Goal: Information Seeking & Learning: Compare options

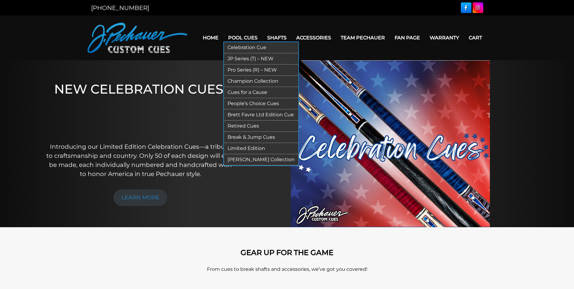
click at [245, 58] on link "JP Series (T) – NEW" at bounding box center [261, 58] width 74 height 11
click at [237, 70] on link "Pro Series (R) – NEW" at bounding box center [261, 69] width 74 height 11
click at [237, 45] on link "Celebration Cue" at bounding box center [261, 47] width 74 height 11
click at [244, 59] on link "JP Series (T) – NEW" at bounding box center [261, 58] width 74 height 11
click at [245, 69] on link "Pro Series (R) – NEW" at bounding box center [261, 69] width 74 height 11
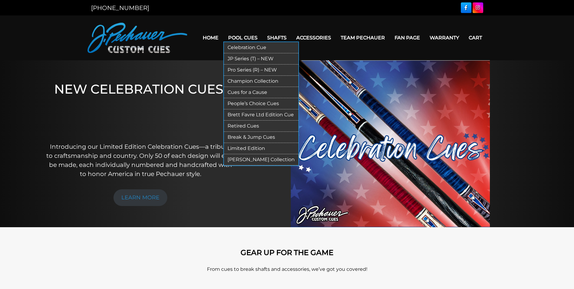
click at [241, 47] on link "Celebration Cue" at bounding box center [261, 47] width 74 height 11
click at [244, 69] on link "Pro Series (R) – NEW" at bounding box center [261, 69] width 74 height 11
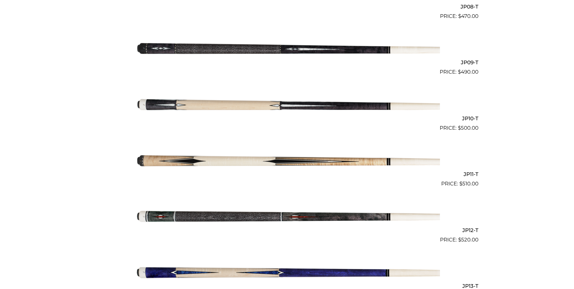
scroll to position [620, 0]
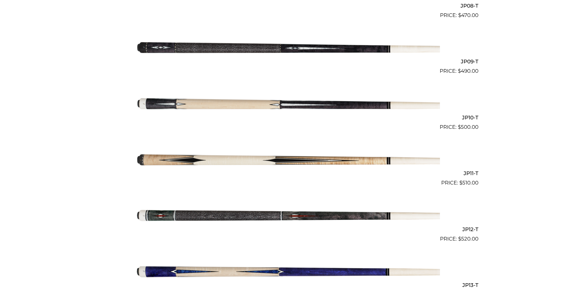
click at [352, 48] on img at bounding box center [286, 47] width 305 height 51
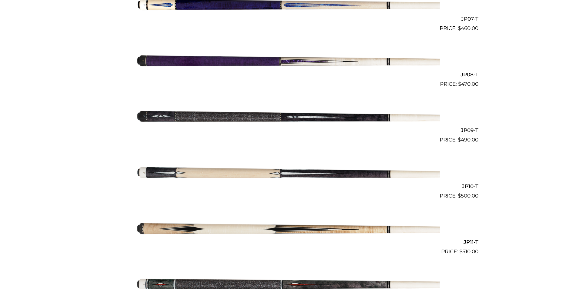
scroll to position [531, 0]
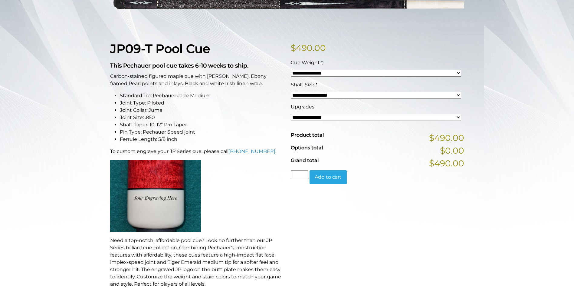
scroll to position [121, 0]
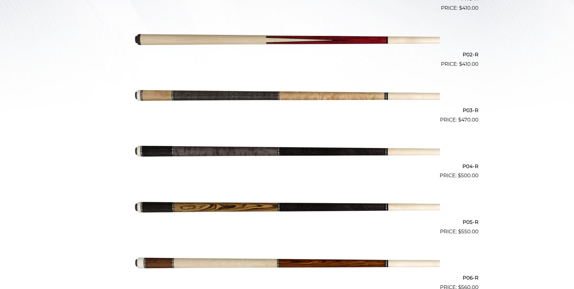
scroll to position [243, 0]
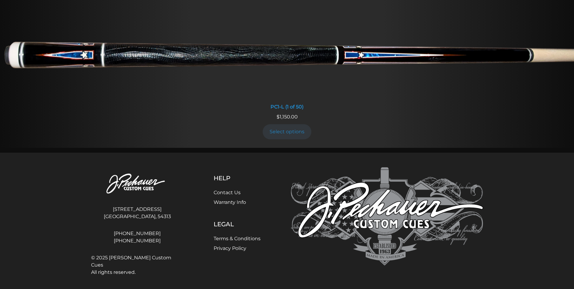
scroll to position [460, 0]
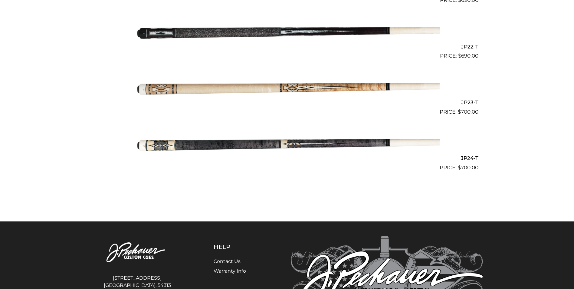
scroll to position [1430, 0]
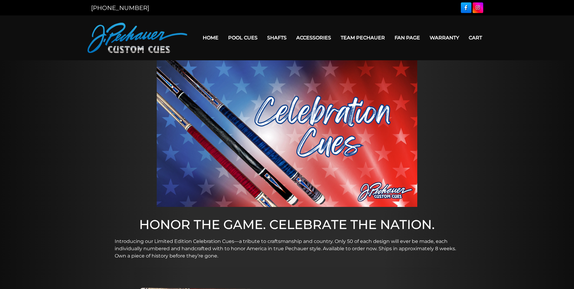
click at [238, 142] on img at bounding box center [287, 133] width 260 height 146
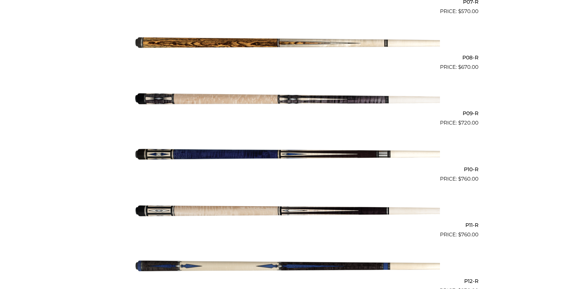
scroll to position [570, 0]
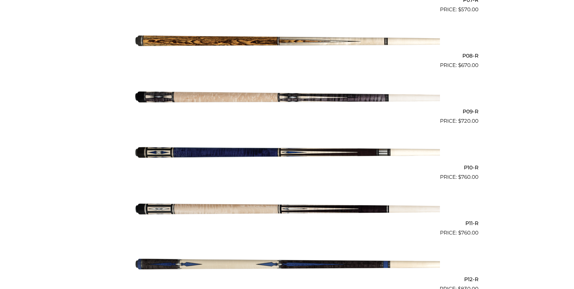
click at [292, 153] on img at bounding box center [286, 152] width 305 height 51
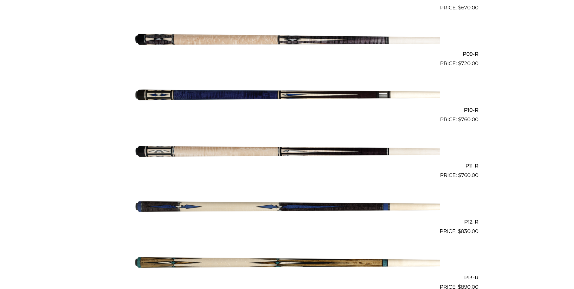
scroll to position [631, 0]
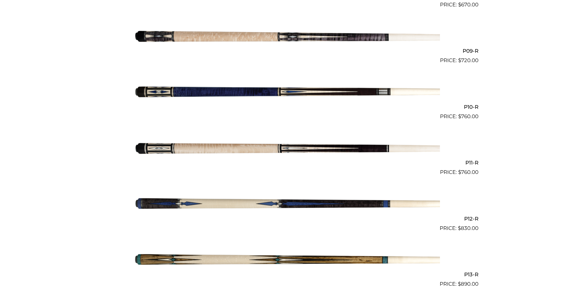
click at [279, 204] on img at bounding box center [286, 203] width 305 height 51
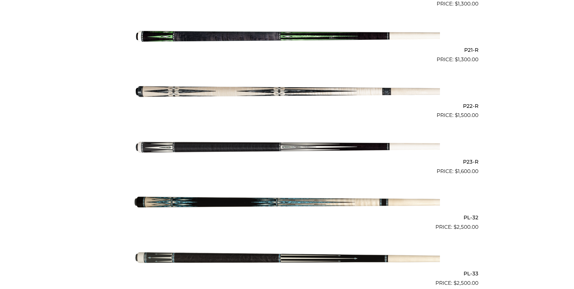
scroll to position [1304, 0]
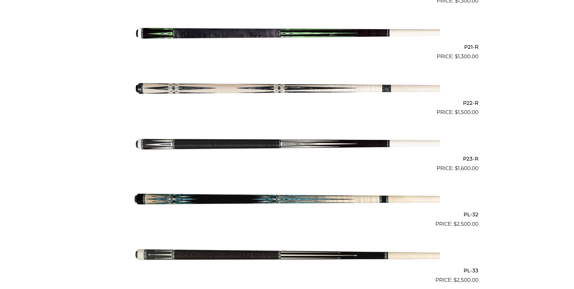
click at [287, 200] on img at bounding box center [286, 200] width 305 height 51
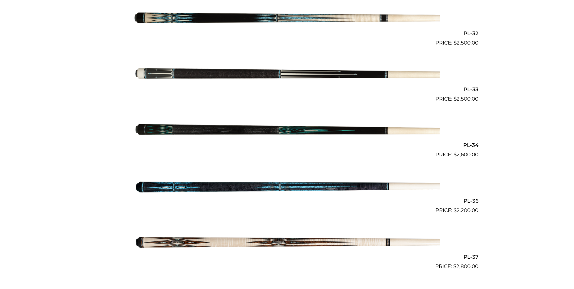
scroll to position [1485, 0]
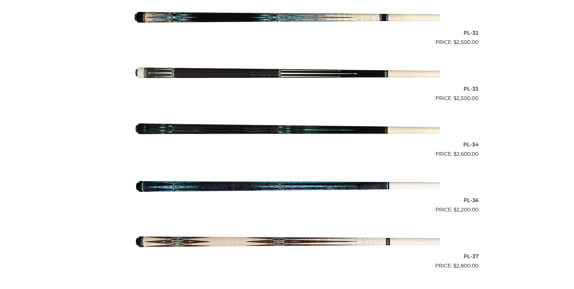
click at [247, 187] on img at bounding box center [286, 185] width 305 height 51
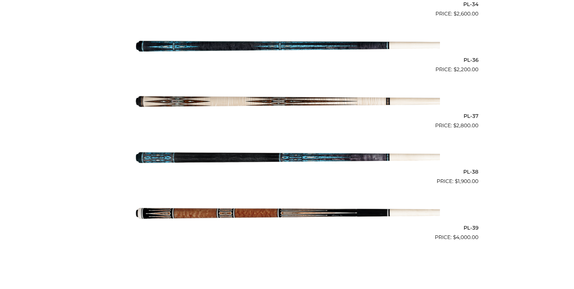
scroll to position [1637, 0]
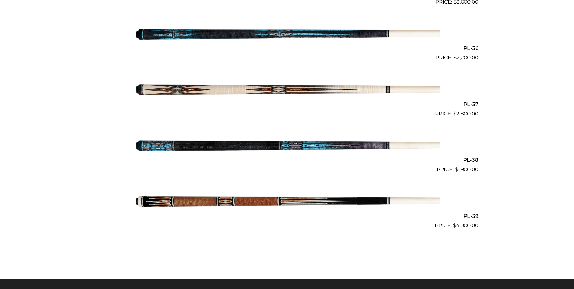
click at [232, 144] on img at bounding box center [286, 145] width 305 height 51
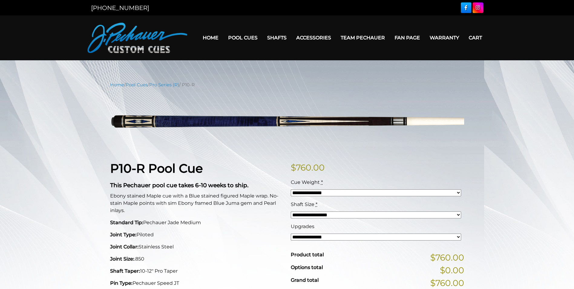
scroll to position [17, 0]
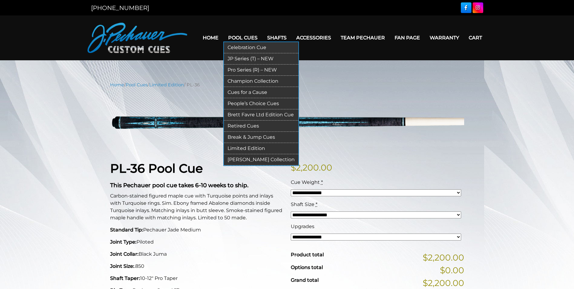
click at [251, 159] on link "[PERSON_NAME] Collection" at bounding box center [261, 159] width 74 height 11
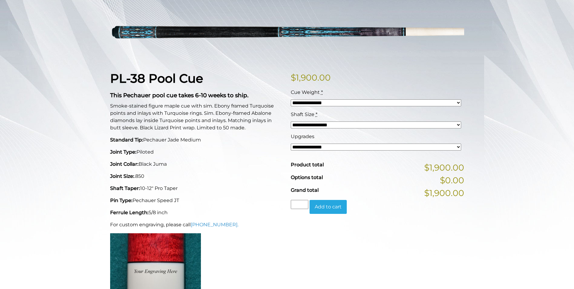
scroll to position [91, 0]
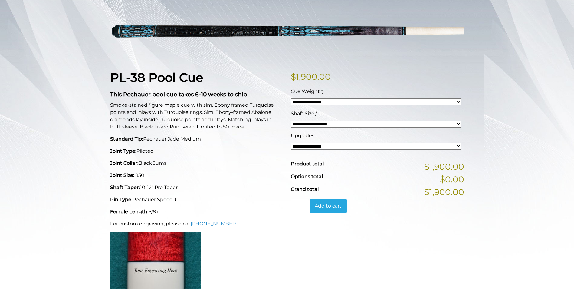
click at [459, 124] on select "**********" at bounding box center [376, 123] width 170 height 7
click at [490, 128] on div "**********" at bounding box center [287, 211] width 574 height 441
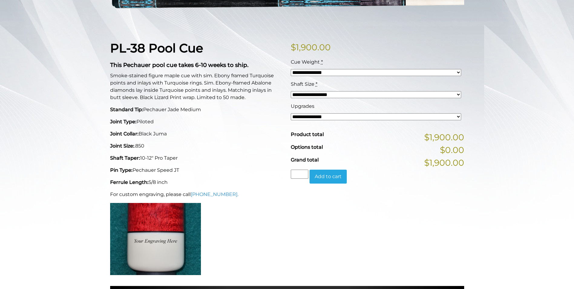
scroll to position [121, 0]
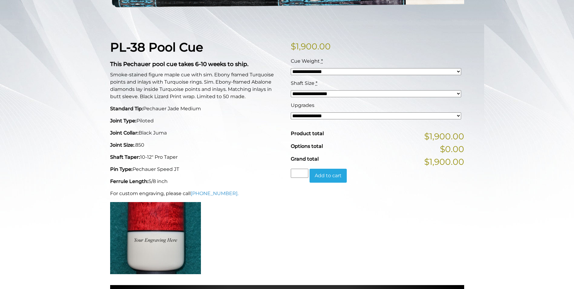
click at [457, 115] on select "**********" at bounding box center [376, 115] width 170 height 7
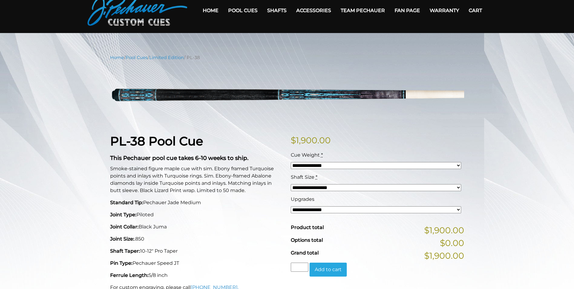
scroll to position [23, 0]
